Goal: Information Seeking & Learning: Learn about a topic

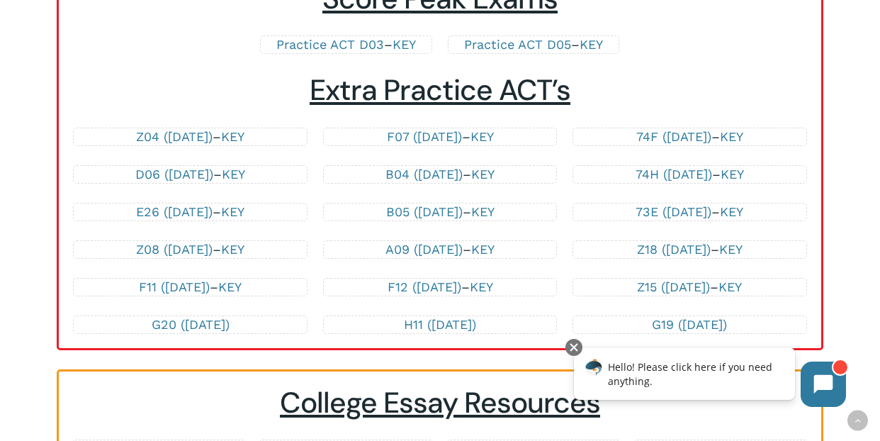
scroll to position [3064, 0]
click at [422, 255] on link "A09 ([DATE])" at bounding box center [423, 248] width 77 height 15
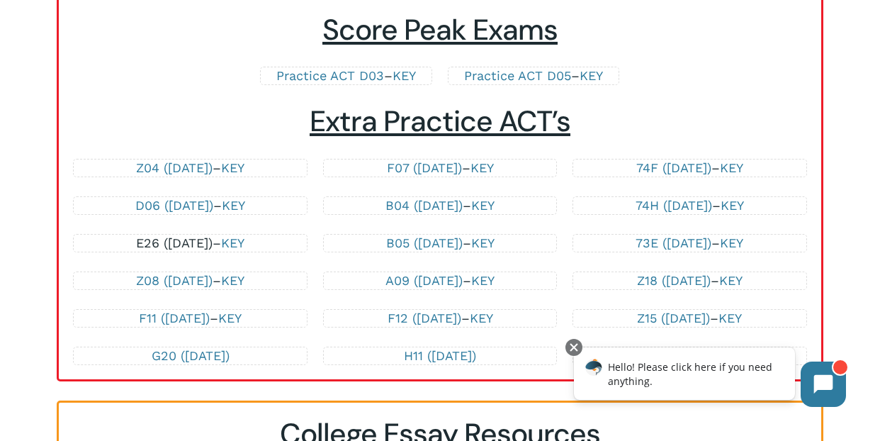
scroll to position [3031, 0]
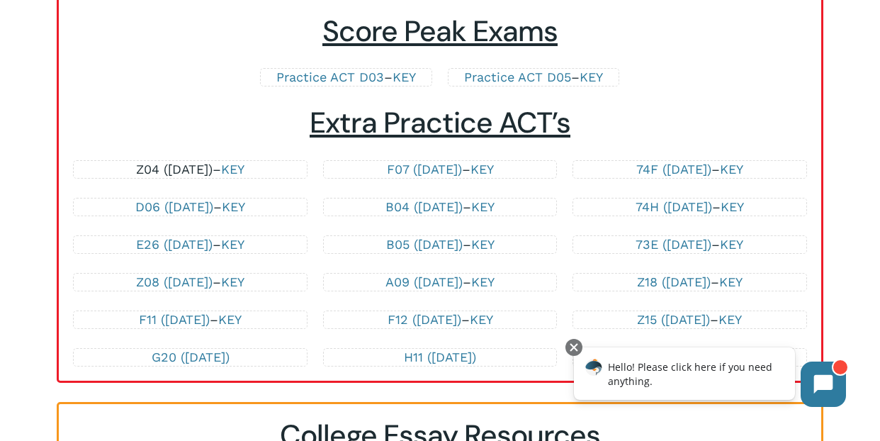
click at [164, 176] on link "Z04 ([DATE])" at bounding box center [174, 168] width 76 height 15
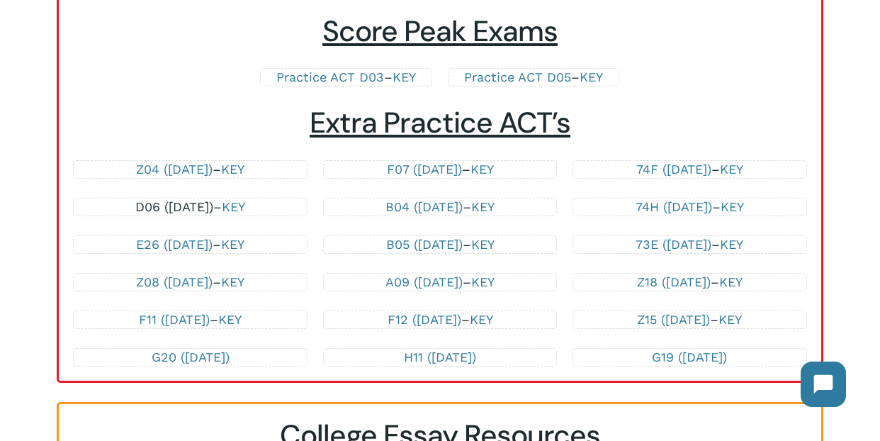
scroll to position [3031, 0]
click at [136, 248] on link "E26 ([DATE])" at bounding box center [174, 244] width 76 height 15
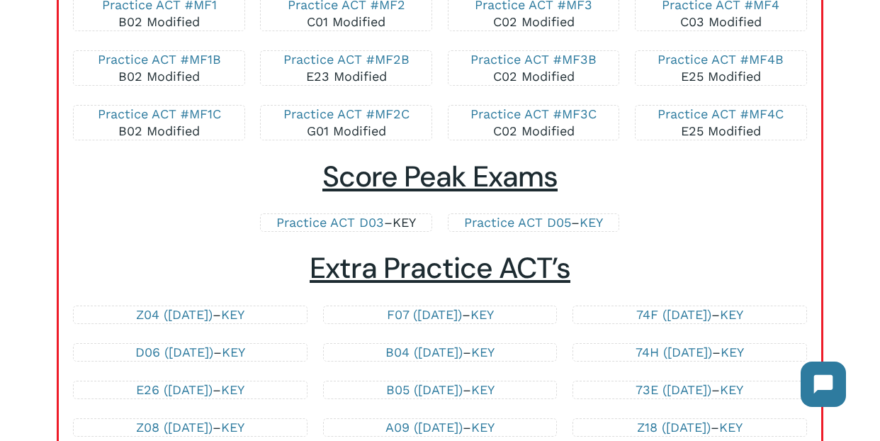
scroll to position [2888, 0]
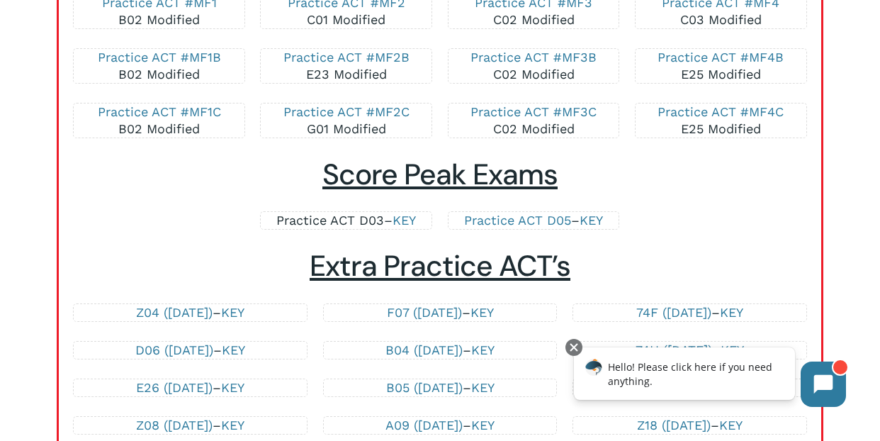
click at [330, 212] on link "Practice ACT D03" at bounding box center [330, 219] width 108 height 15
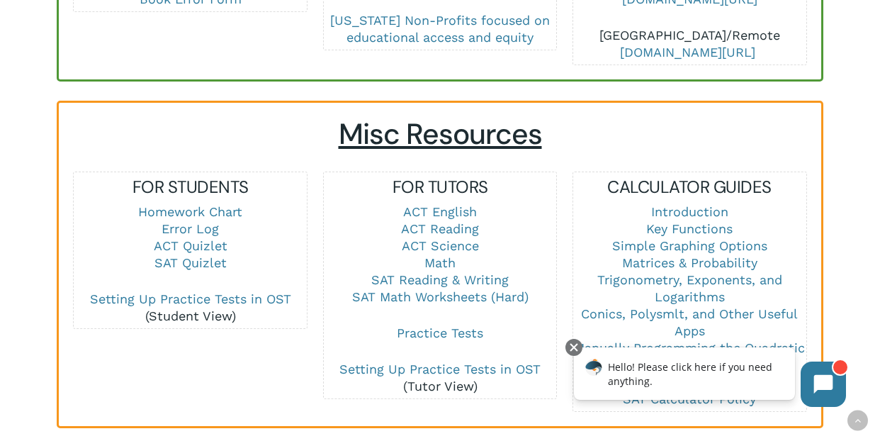
scroll to position [936, 0]
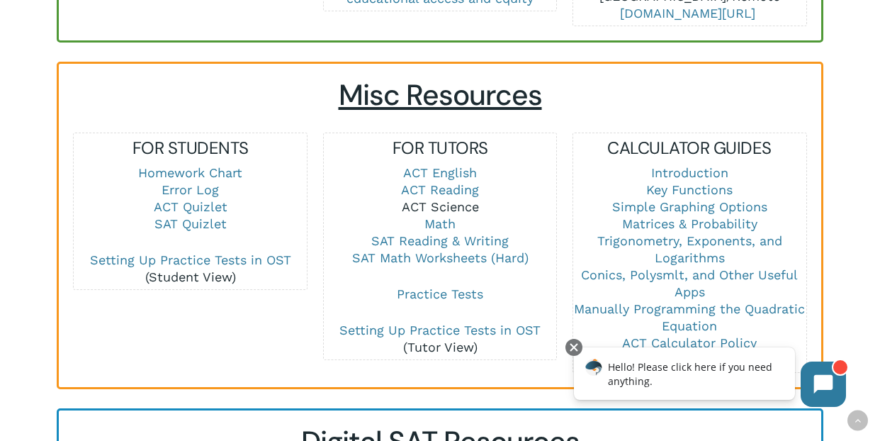
click at [455, 199] on link "ACT Science" at bounding box center [440, 206] width 77 height 15
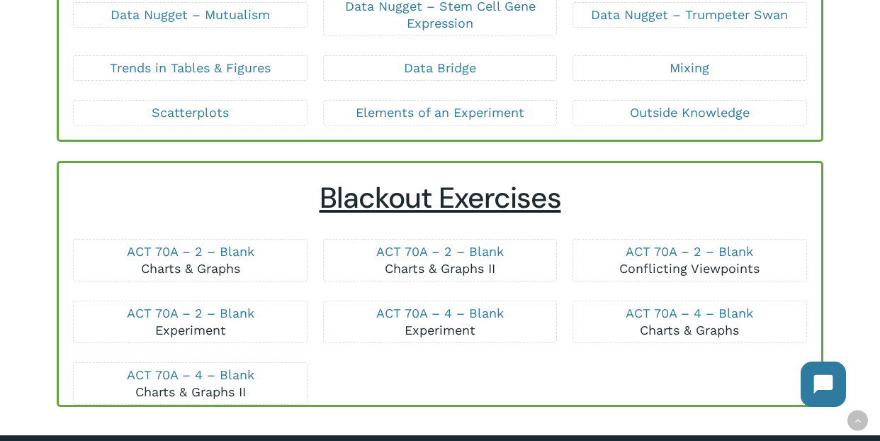
scroll to position [351, 0]
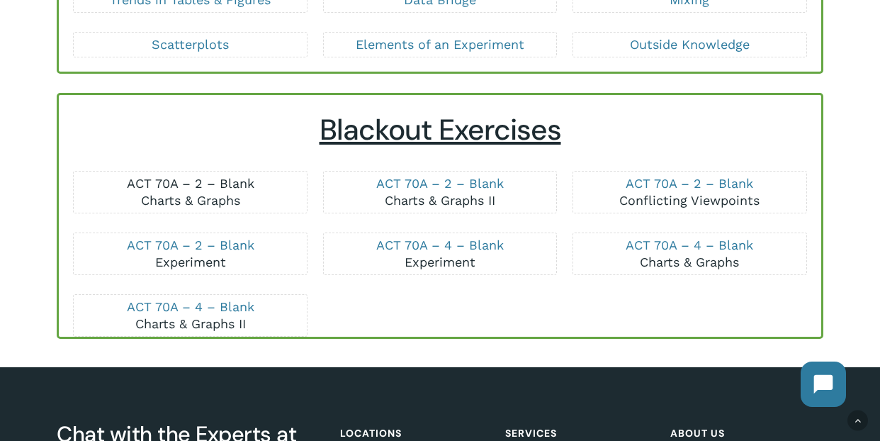
click at [164, 180] on link "ACT 70A – 2 – Blank" at bounding box center [190, 183] width 127 height 15
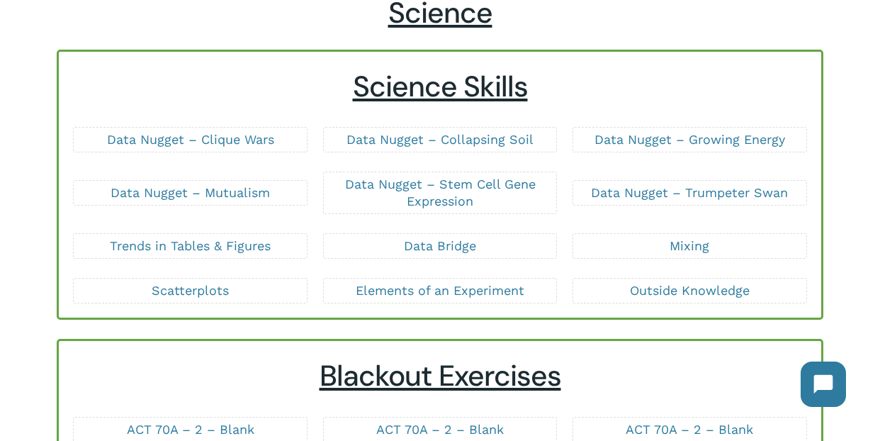
scroll to position [99, 0]
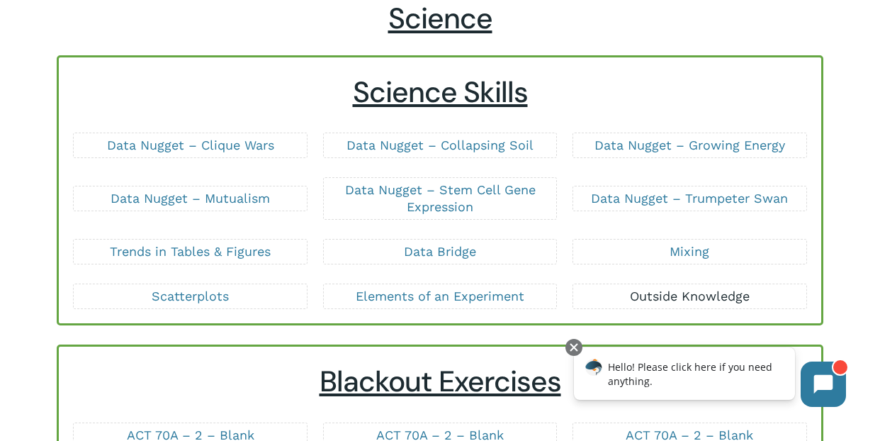
click at [677, 295] on link "Outside Knowledge" at bounding box center [690, 295] width 120 height 15
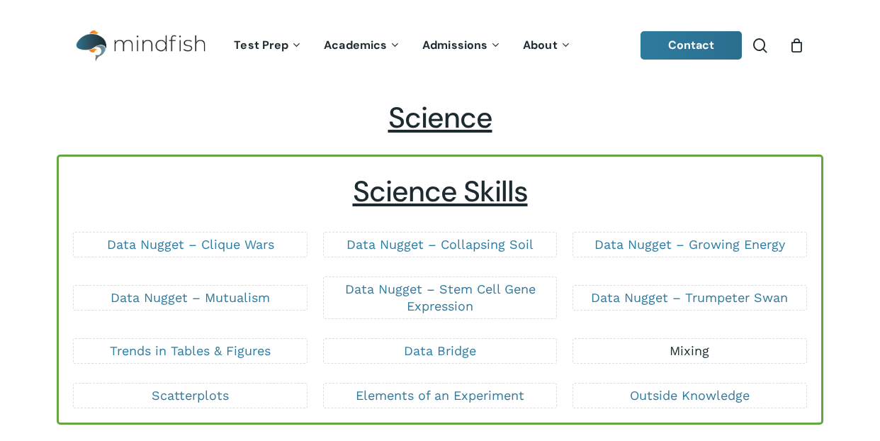
scroll to position [99, 0]
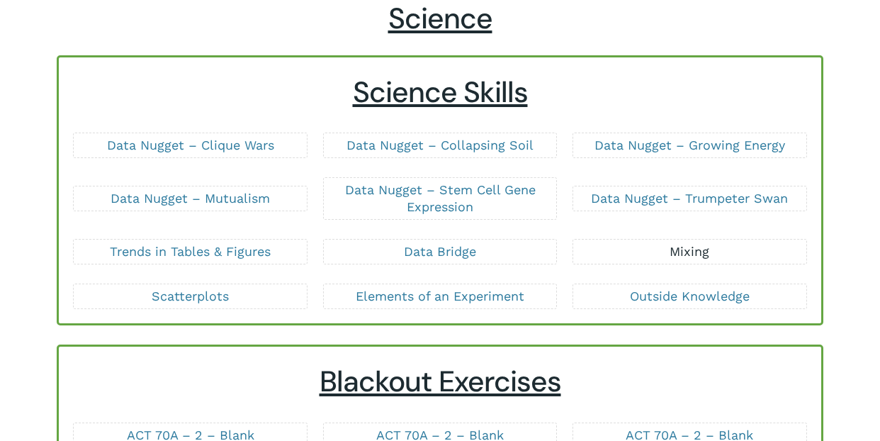
click at [683, 250] on link "Mixing" at bounding box center [689, 251] width 40 height 15
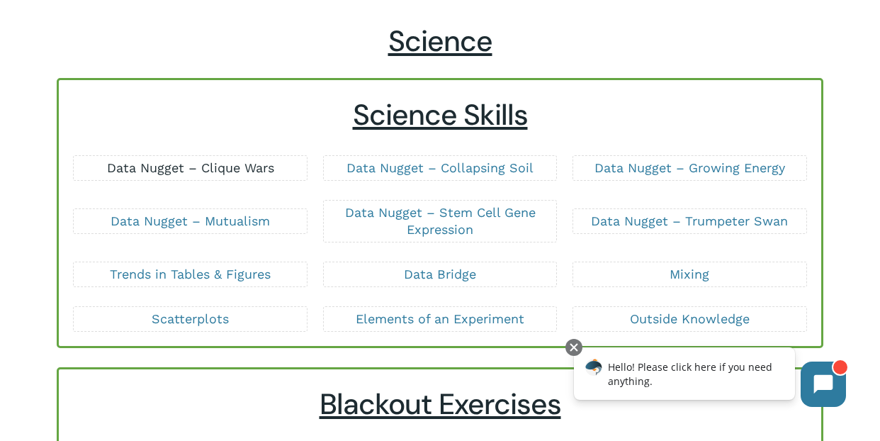
click at [152, 168] on link "Data Nugget – Clique Wars" at bounding box center [190, 167] width 167 height 15
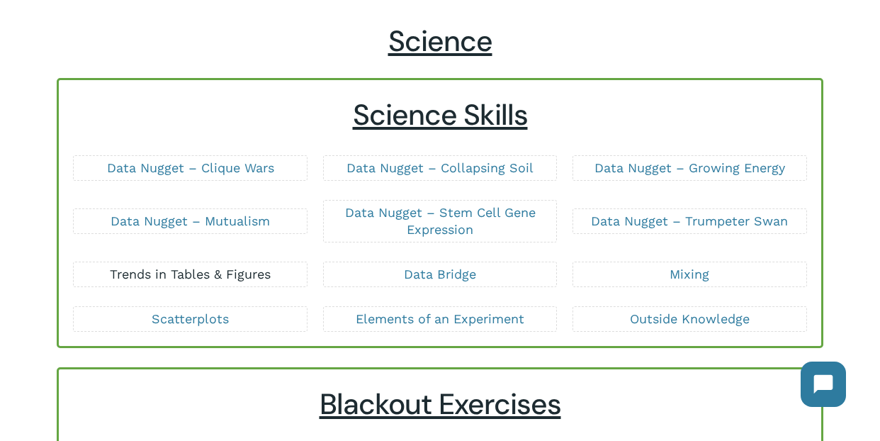
click at [205, 273] on link "Trends in Tables & Figures" at bounding box center [190, 273] width 161 height 15
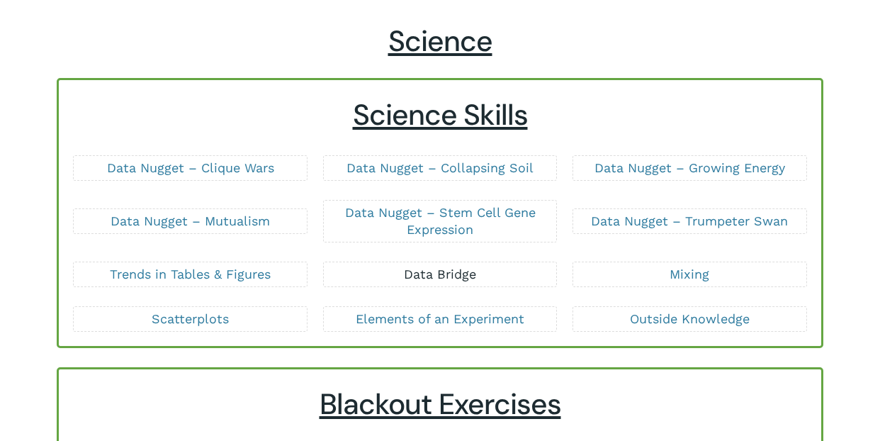
scroll to position [76, 0]
click at [455, 274] on link "Data Bridge" at bounding box center [440, 273] width 72 height 15
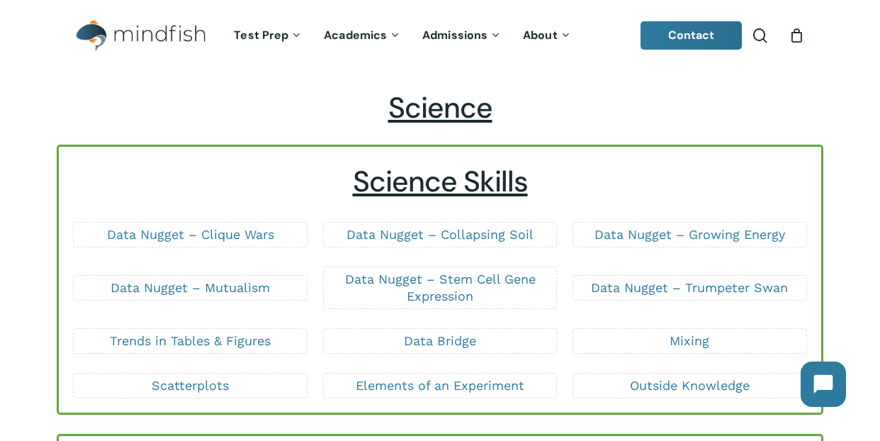
scroll to position [12, 0]
